Goal: Information Seeking & Learning: Learn about a topic

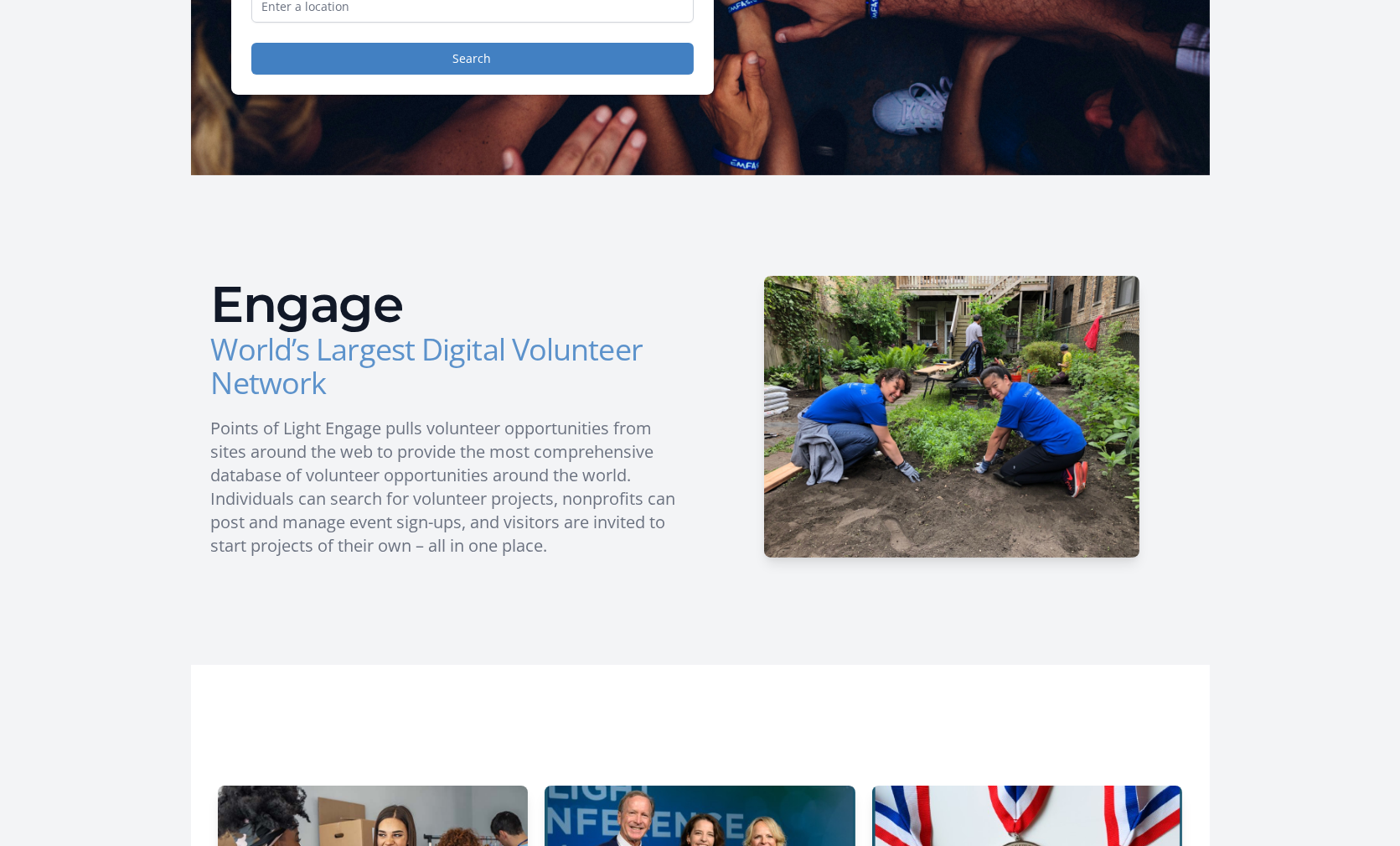
scroll to position [227, 0]
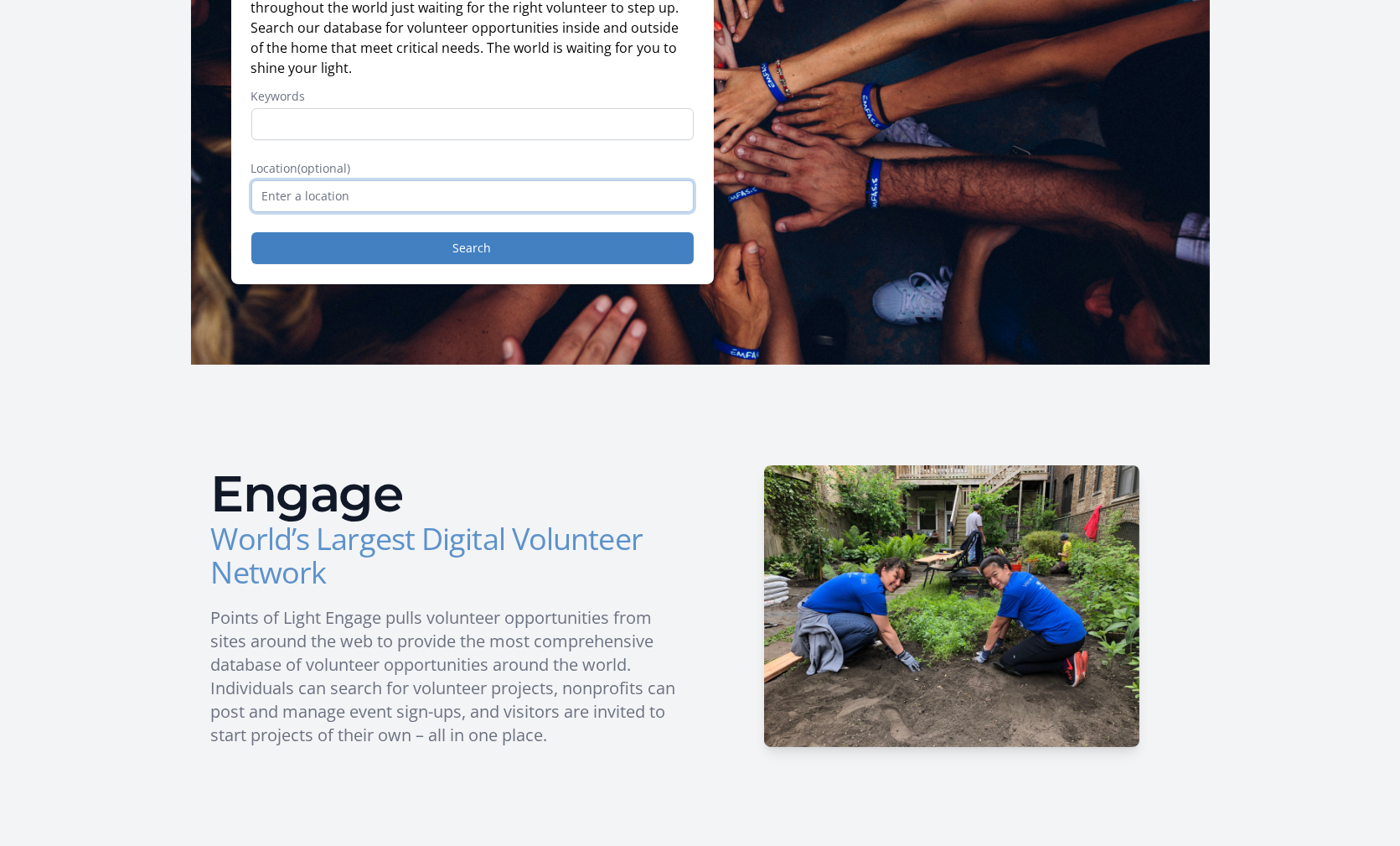
click at [482, 191] on input "text" at bounding box center [472, 196] width 443 height 31
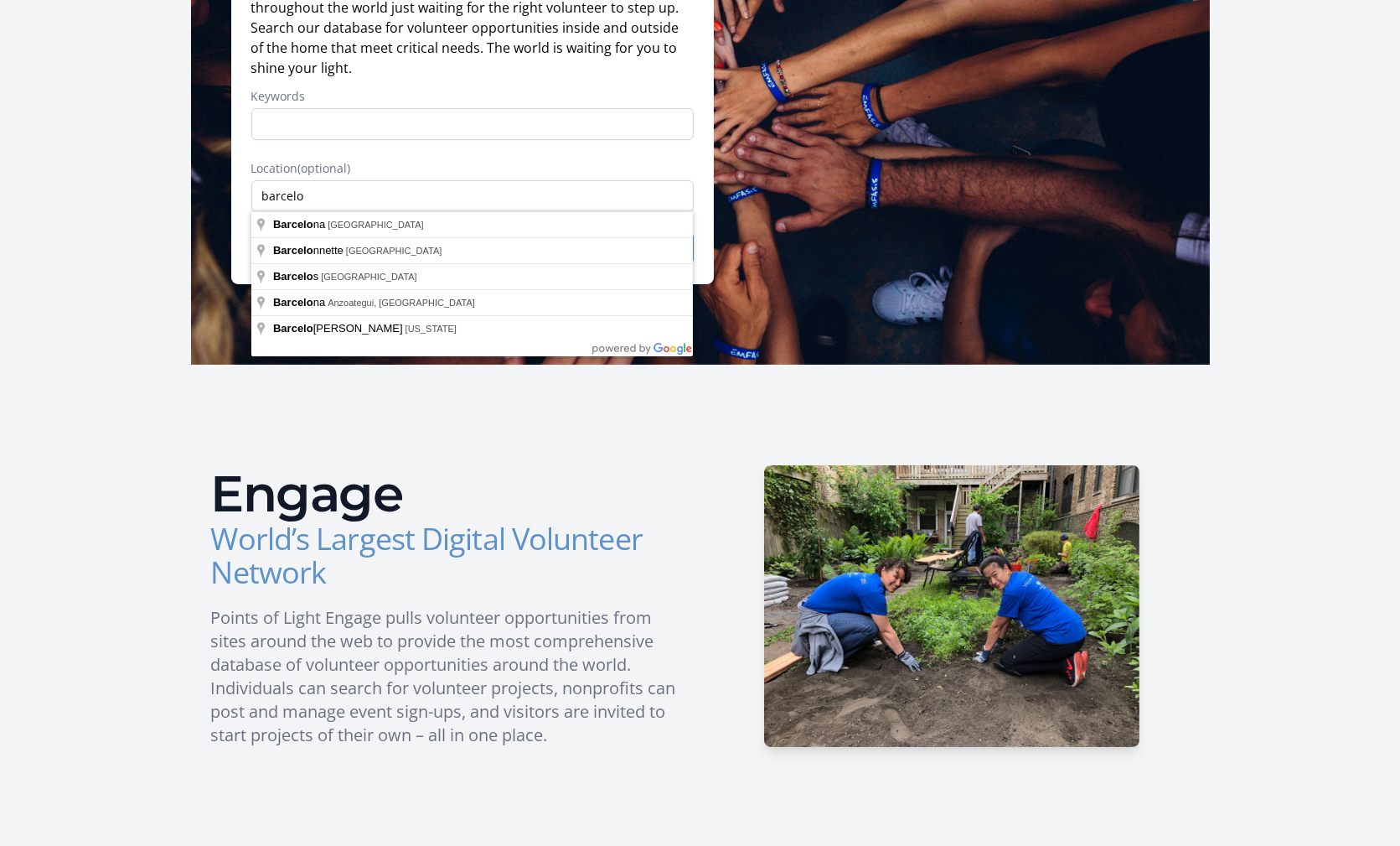
type input "[GEOGRAPHIC_DATA], [GEOGRAPHIC_DATA]"
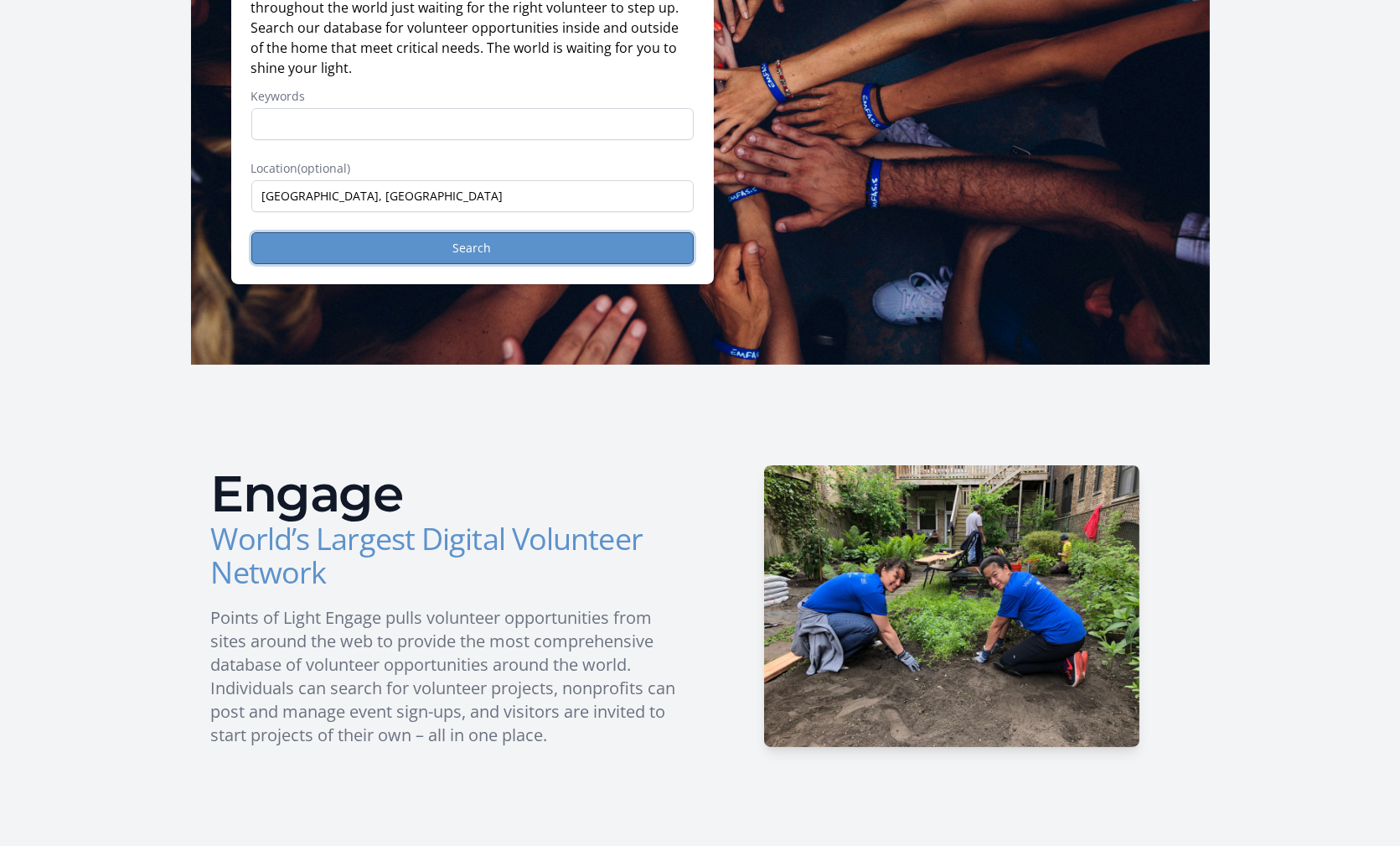
click at [455, 255] on button "Search" at bounding box center [472, 248] width 443 height 31
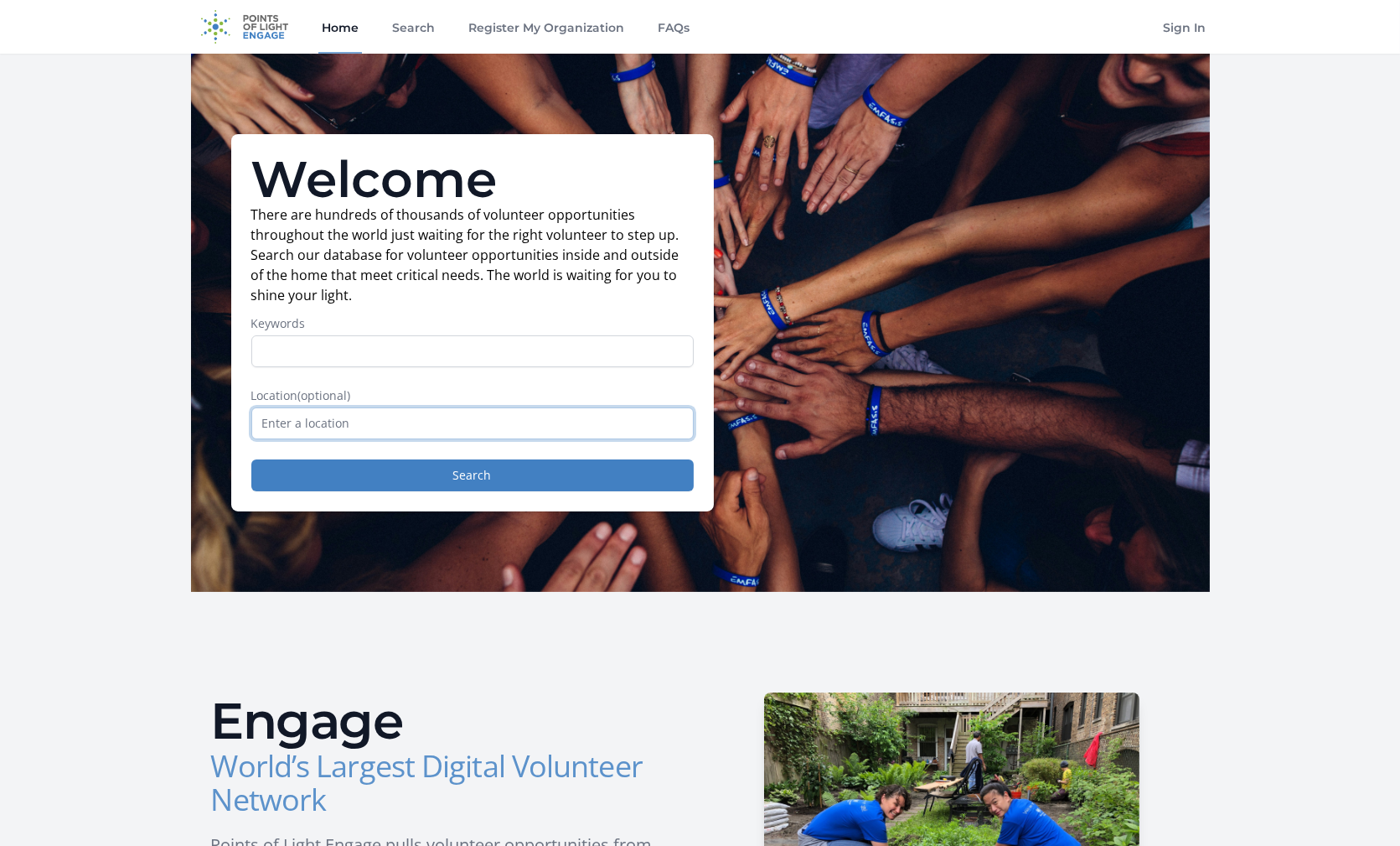
click at [556, 436] on input "text" at bounding box center [472, 423] width 443 height 31
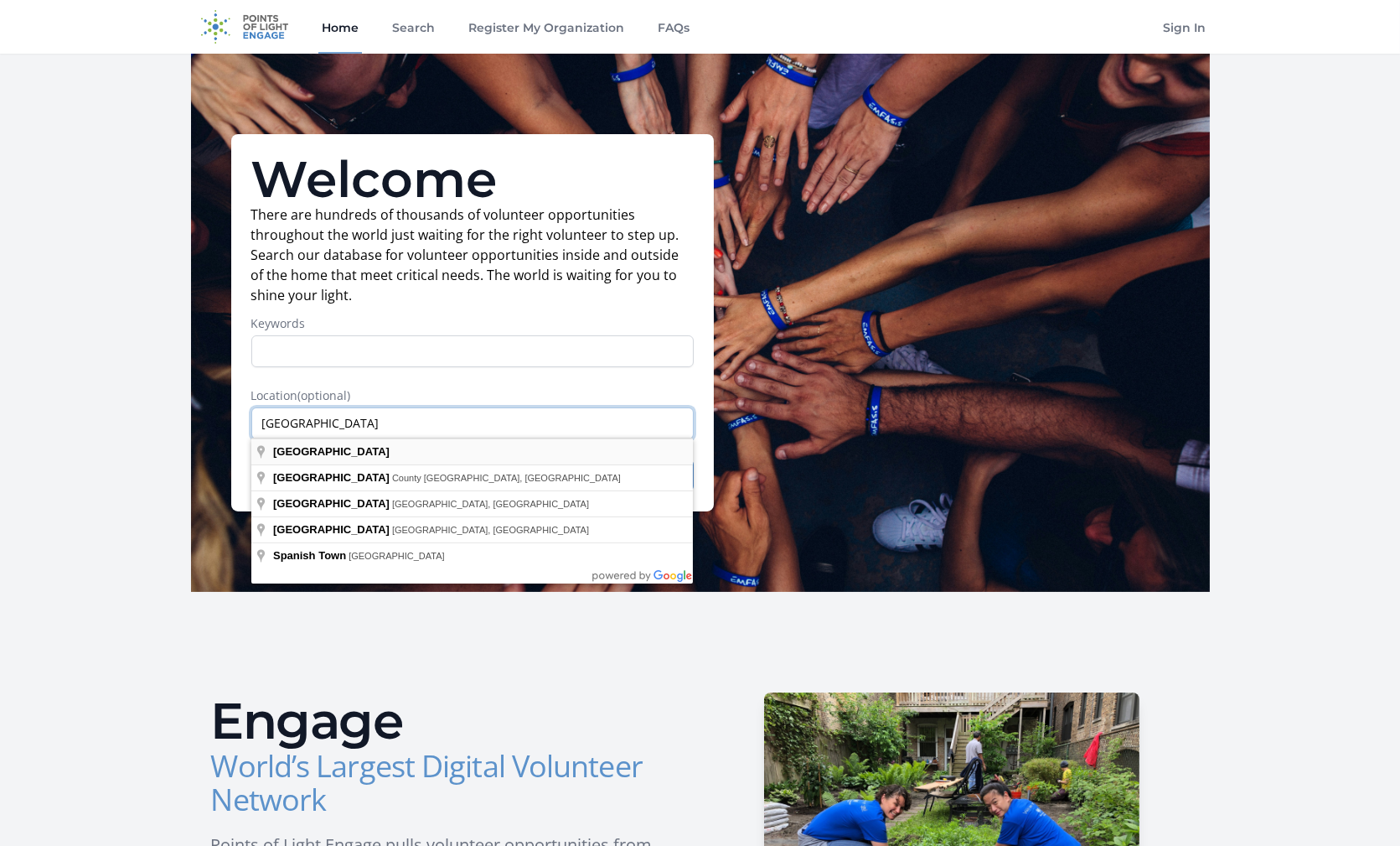
type input "[GEOGRAPHIC_DATA]"
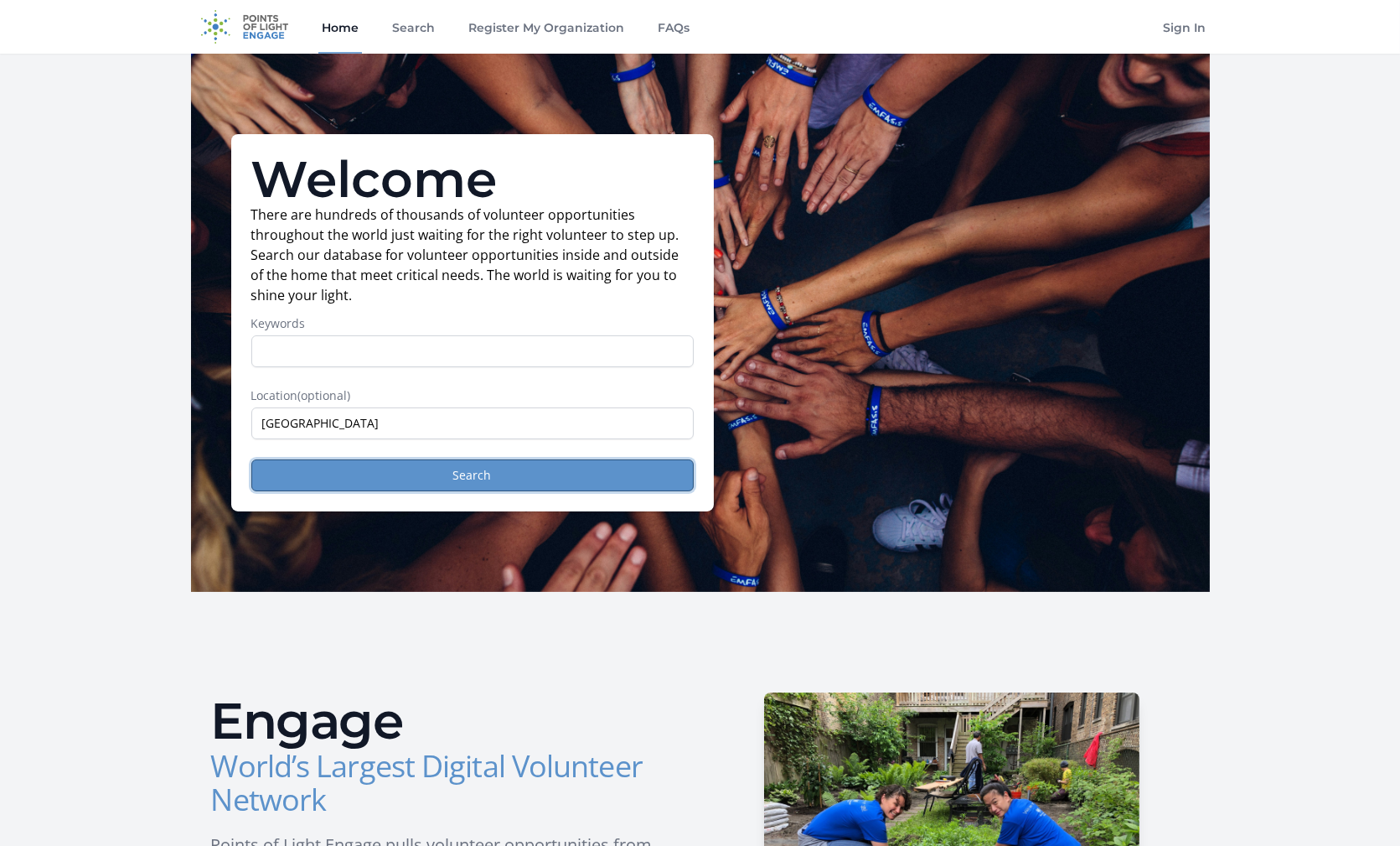
click at [515, 478] on button "Search" at bounding box center [472, 475] width 443 height 31
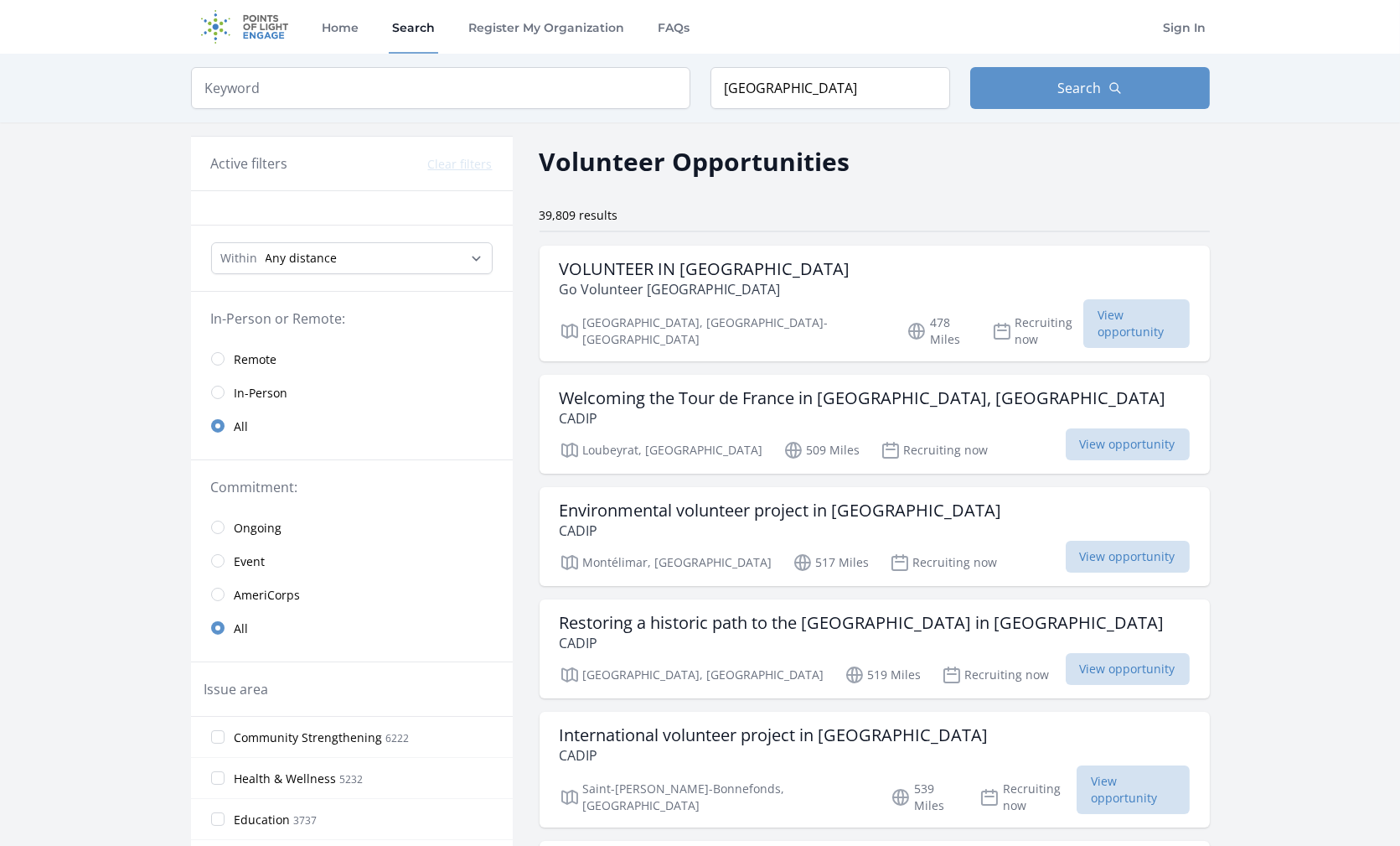
scroll to position [19, 0]
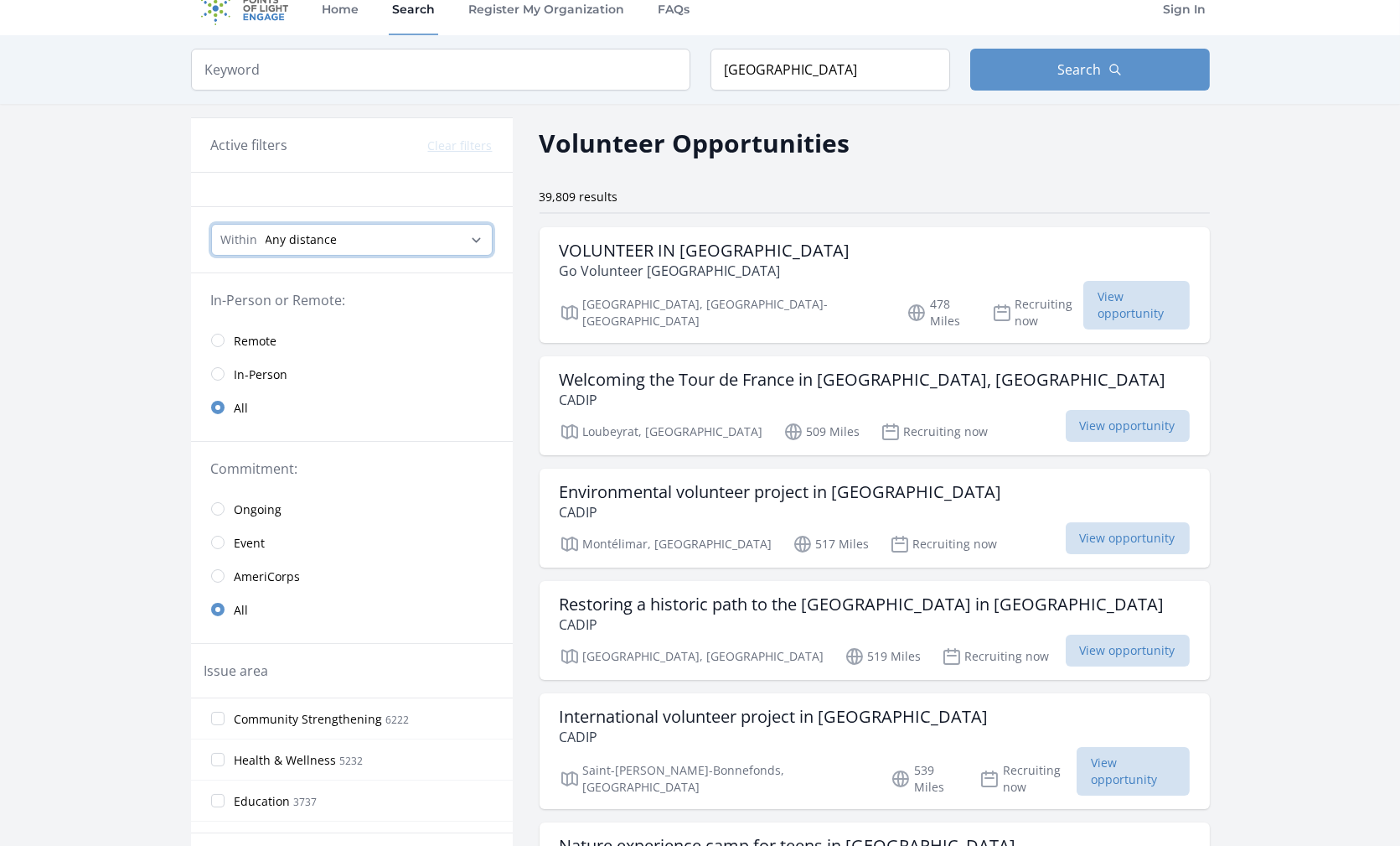
click at [448, 227] on select "Any distance , 5 Miles , 20 Miles , 50 Miles , 100 Miles" at bounding box center [351, 239] width 282 height 31
select select "80467"
